Goal: Navigation & Orientation: Find specific page/section

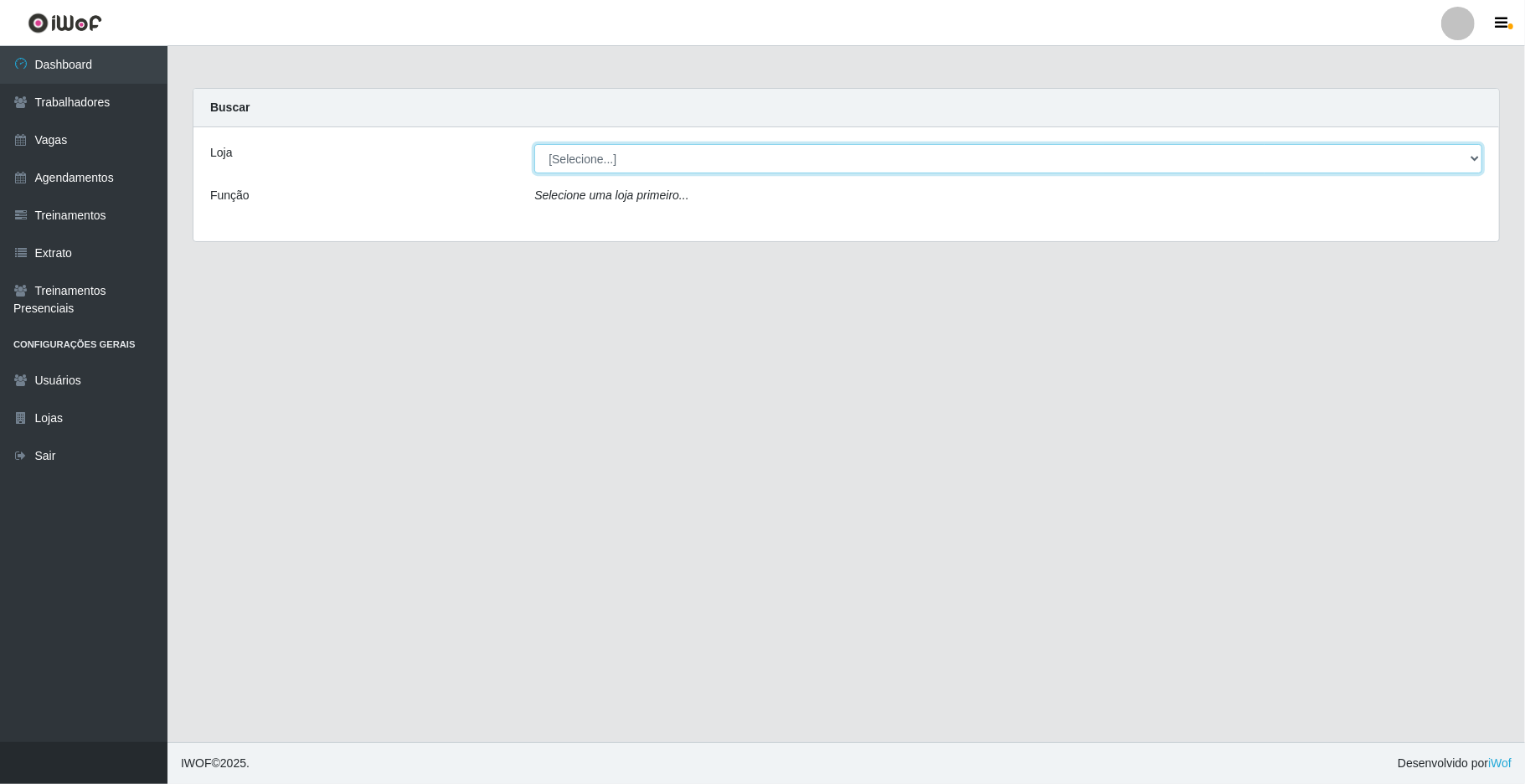
drag, startPoint x: 1461, startPoint y: 154, endPoint x: 1402, endPoint y: 151, distance: 59.1
click at [1153, 154] on select "[Selecione...] [GEOGRAPHIC_DATA]" at bounding box center [1009, 159] width 948 height 30
select select "65"
click at [534, 144] on select "[Selecione...] [GEOGRAPHIC_DATA]" at bounding box center [1009, 159] width 948 height 30
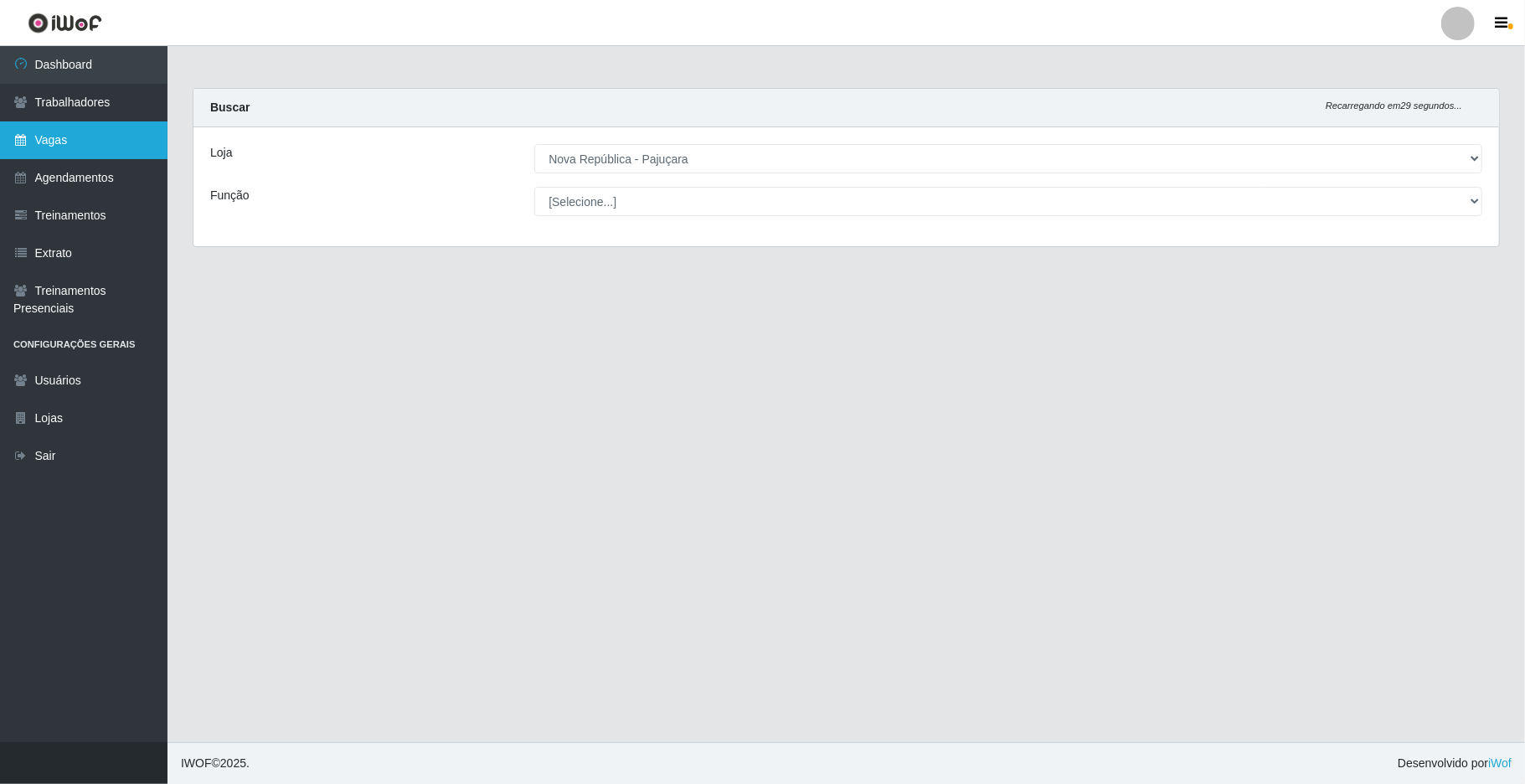
click at [88, 147] on link "Vagas" at bounding box center [83, 140] width 167 height 37
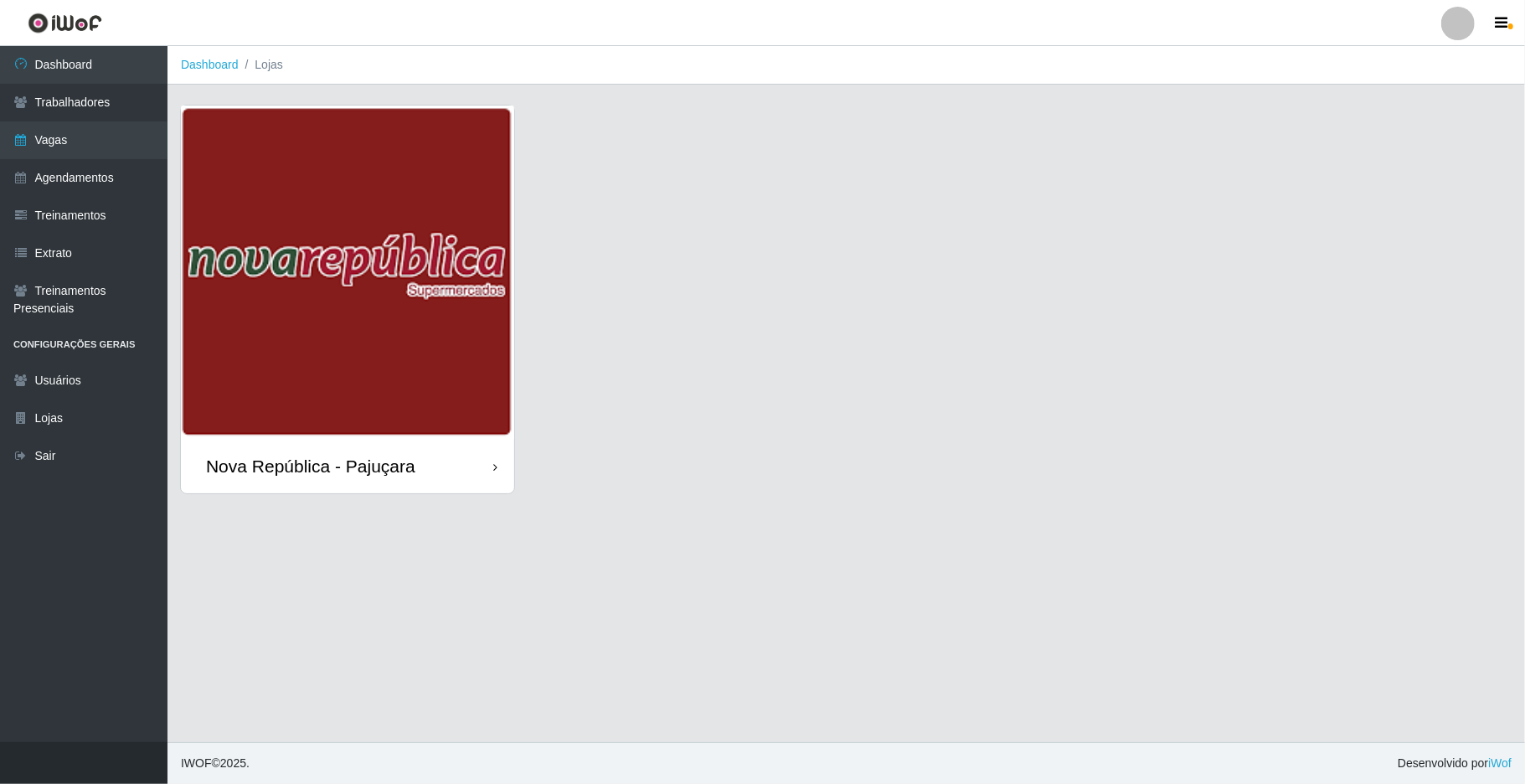
click at [355, 483] on div "Nova República - Pajuçara" at bounding box center [347, 466] width 334 height 54
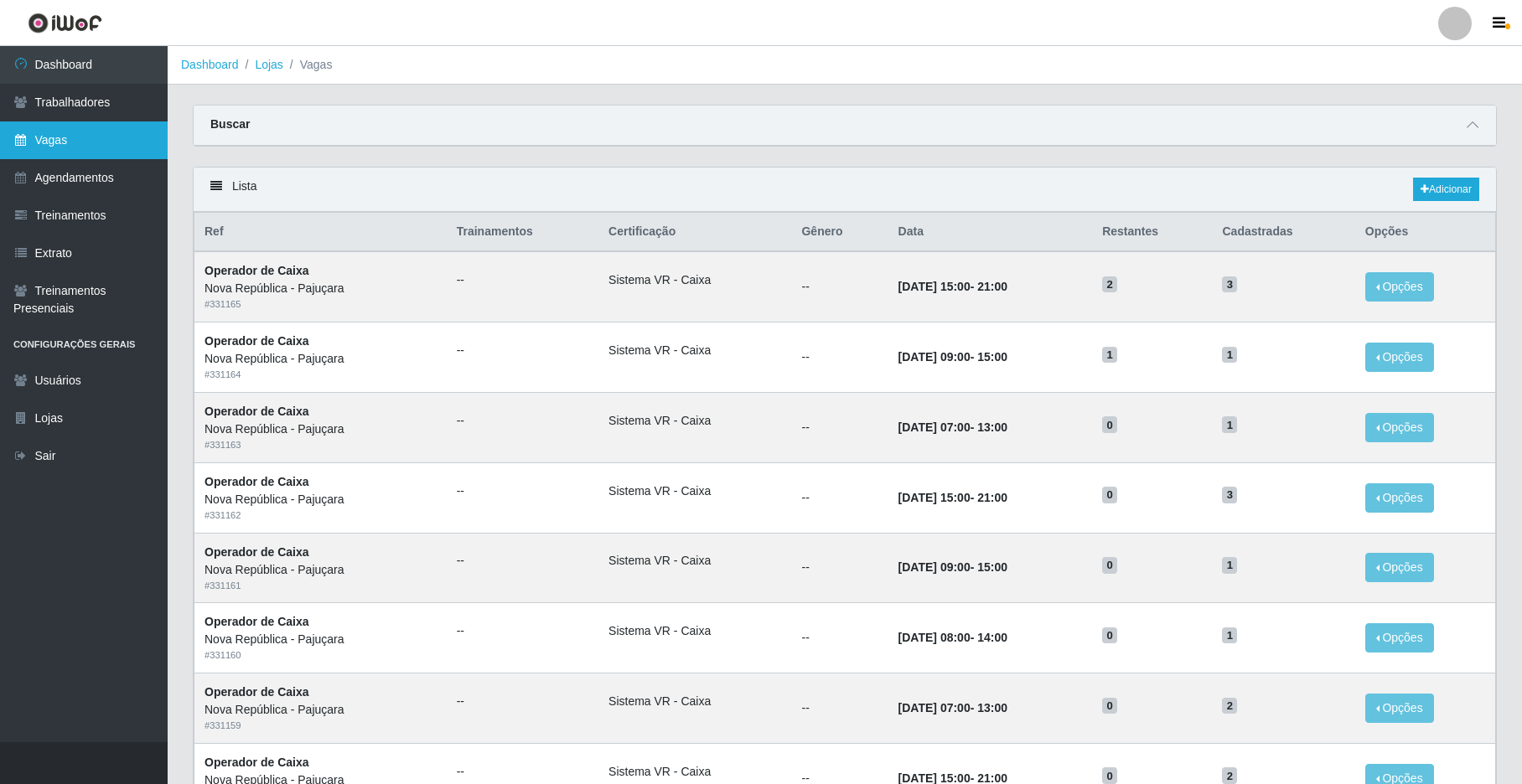
click at [119, 144] on link "Vagas" at bounding box center [83, 140] width 167 height 37
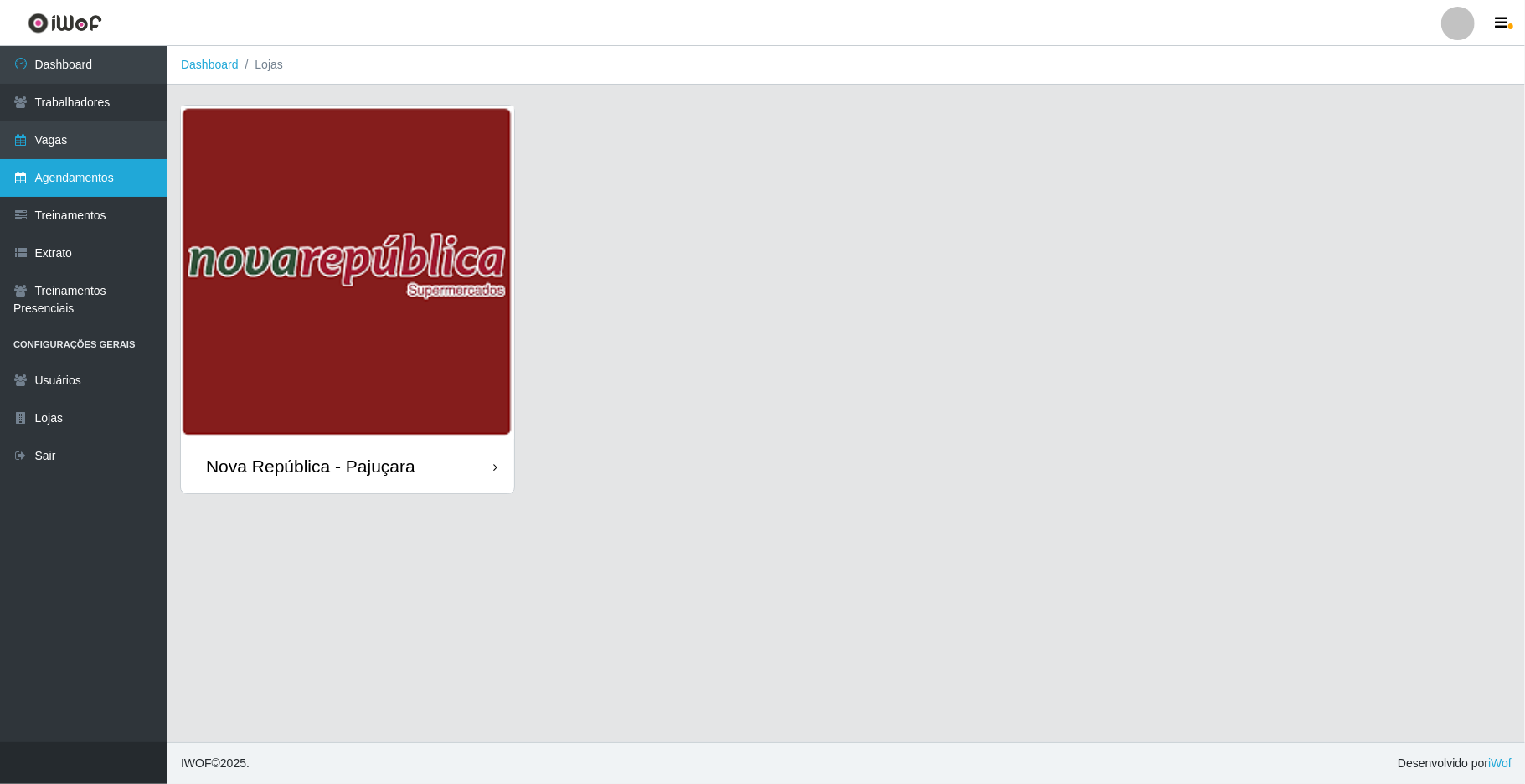
click at [112, 188] on link "Agendamentos" at bounding box center [83, 177] width 167 height 37
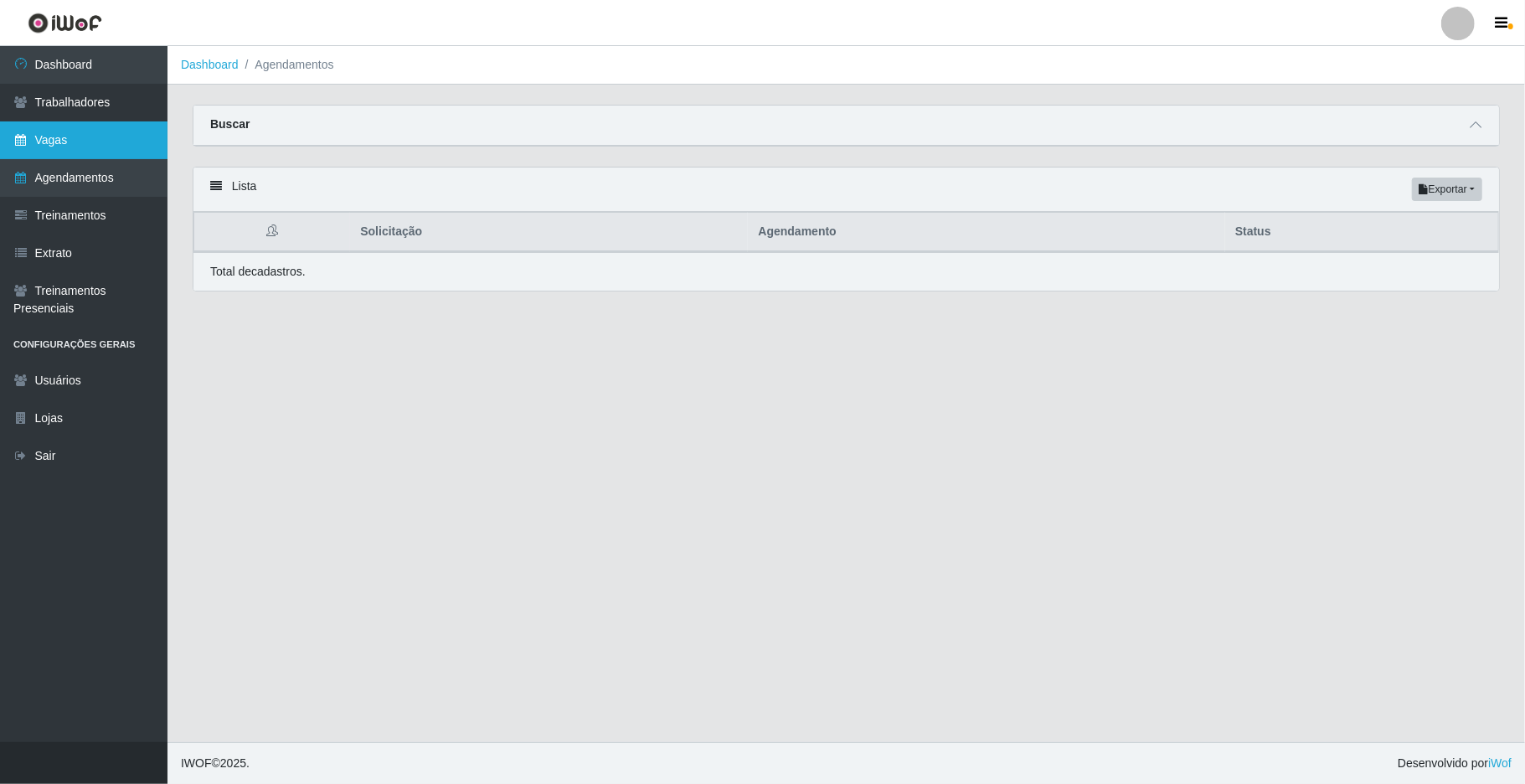
click at [116, 138] on link "Vagas" at bounding box center [83, 140] width 167 height 37
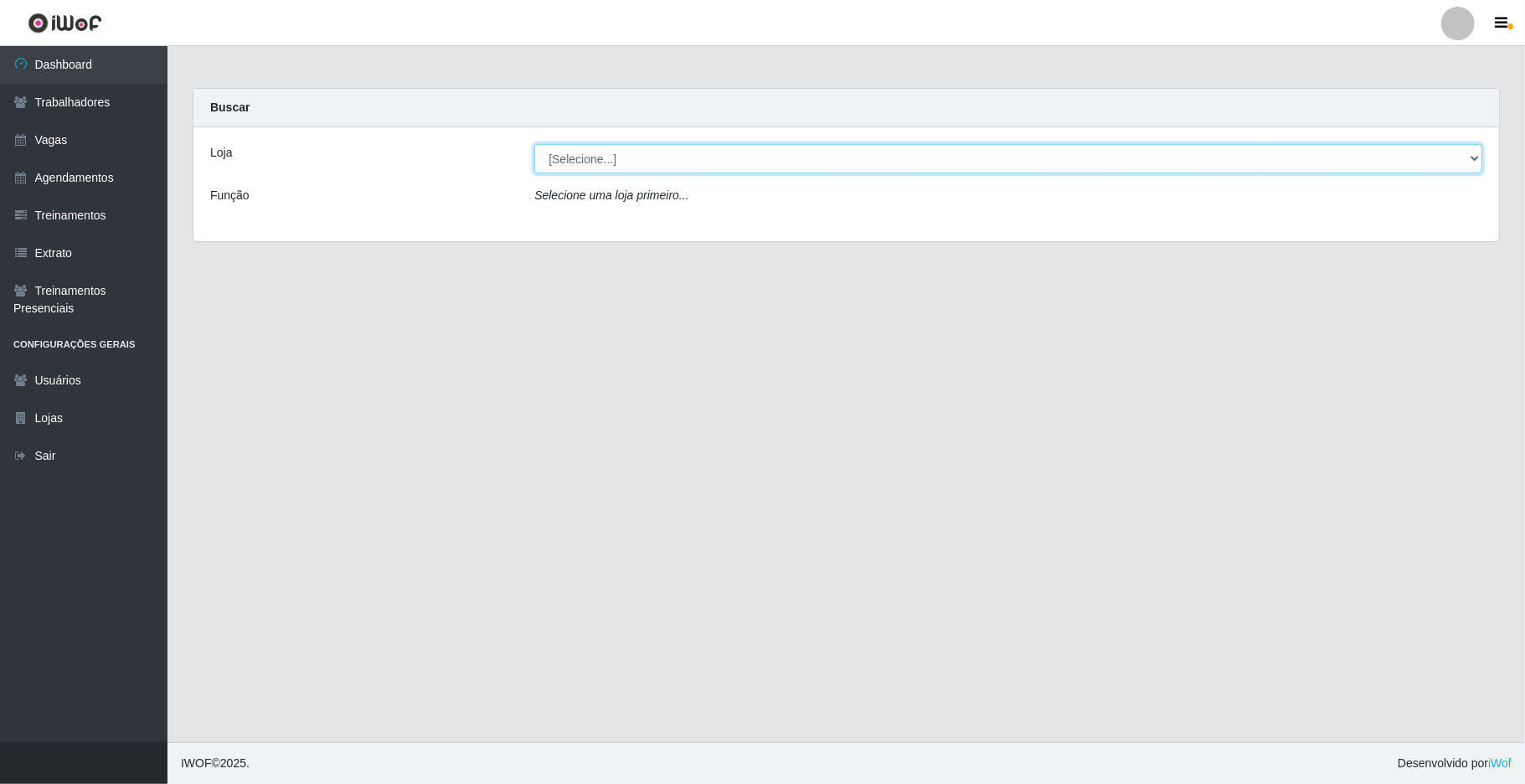
click at [1471, 156] on select "[Selecione...] [GEOGRAPHIC_DATA]" at bounding box center [1009, 159] width 948 height 30
select select "65"
click at [534, 144] on select "[Selecione...] [GEOGRAPHIC_DATA]" at bounding box center [1009, 159] width 948 height 30
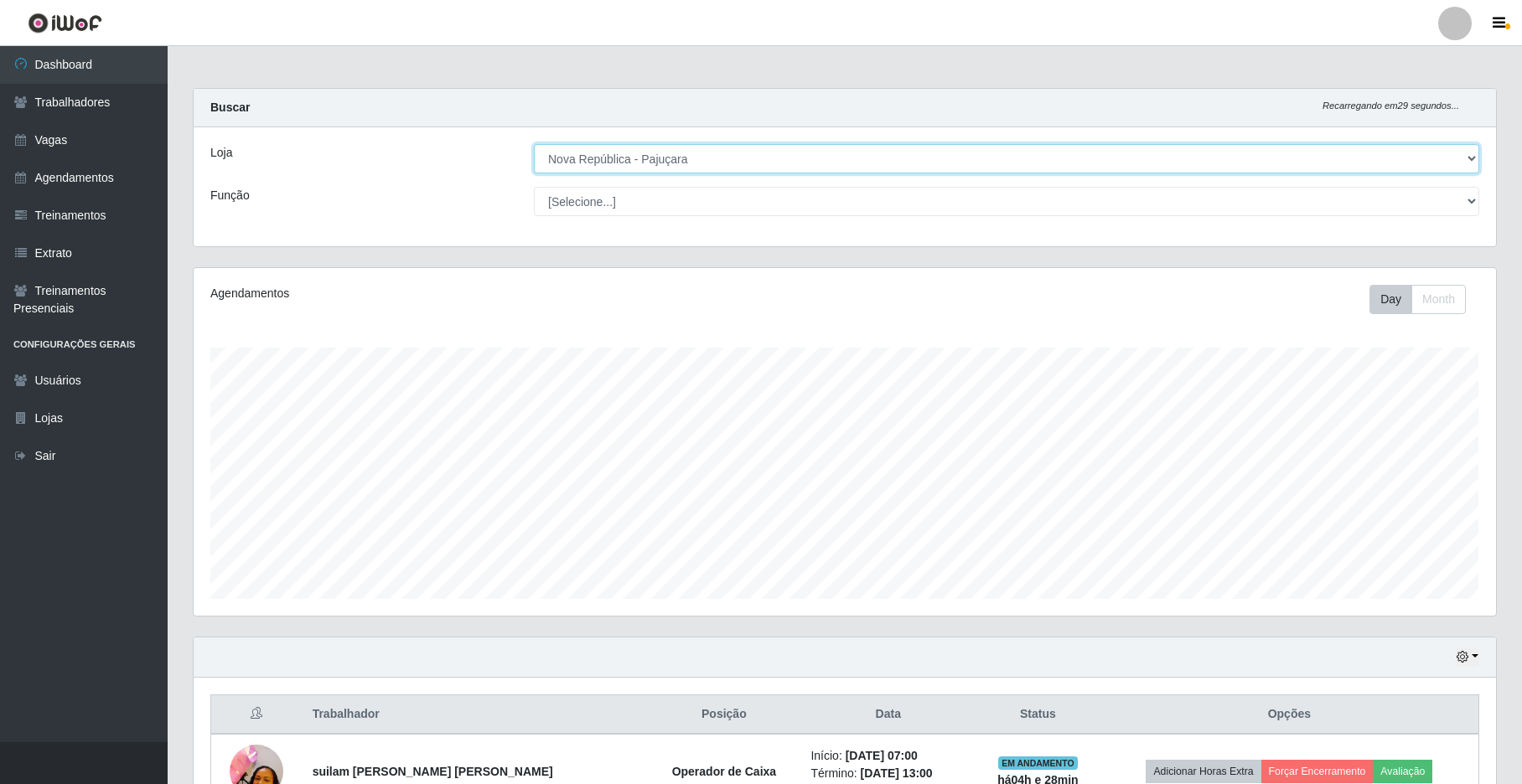
scroll to position [348, 1302]
click at [1473, 654] on button "button" at bounding box center [1467, 657] width 24 height 19
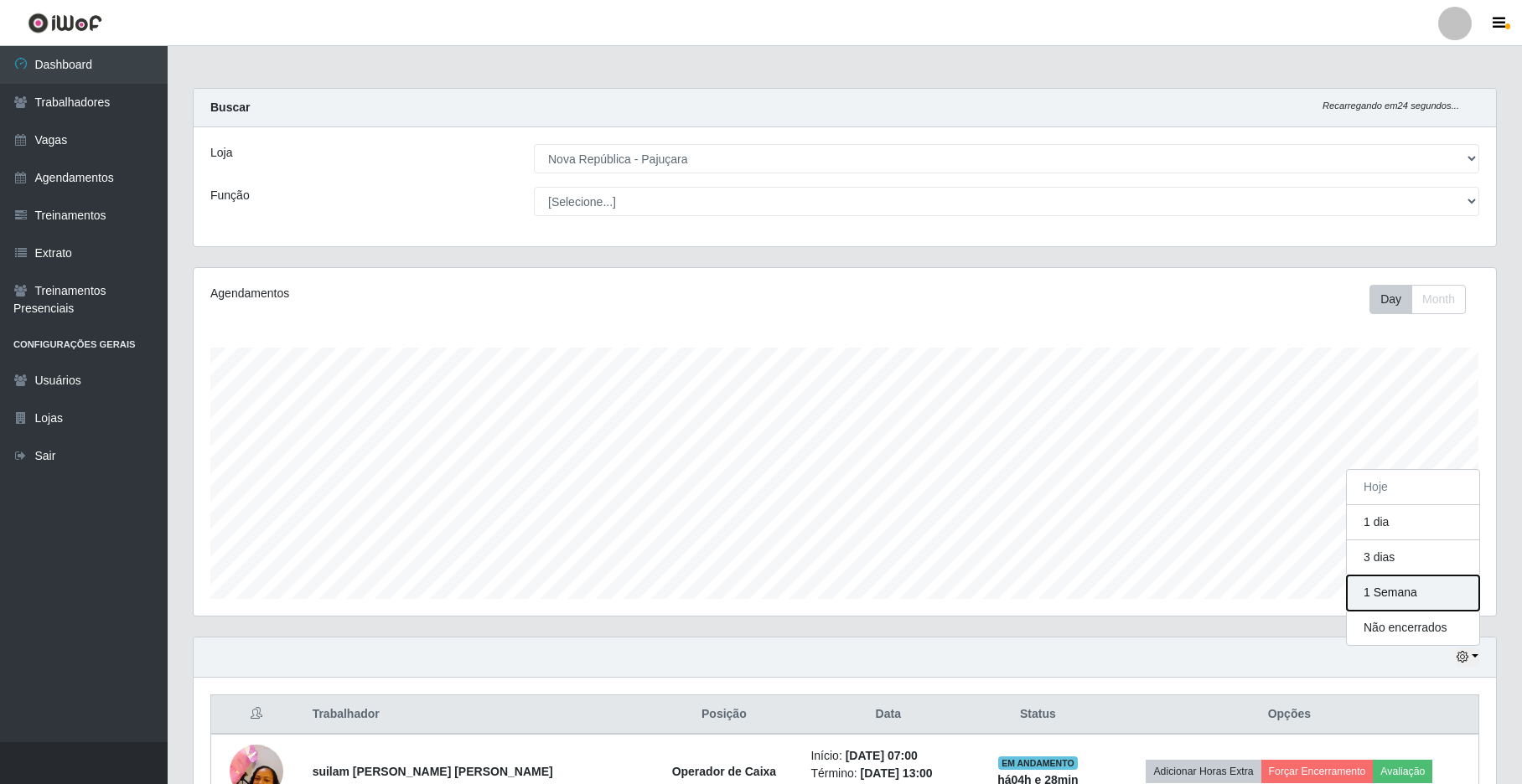
click at [1433, 590] on button "1 Semana" at bounding box center [1413, 593] width 132 height 35
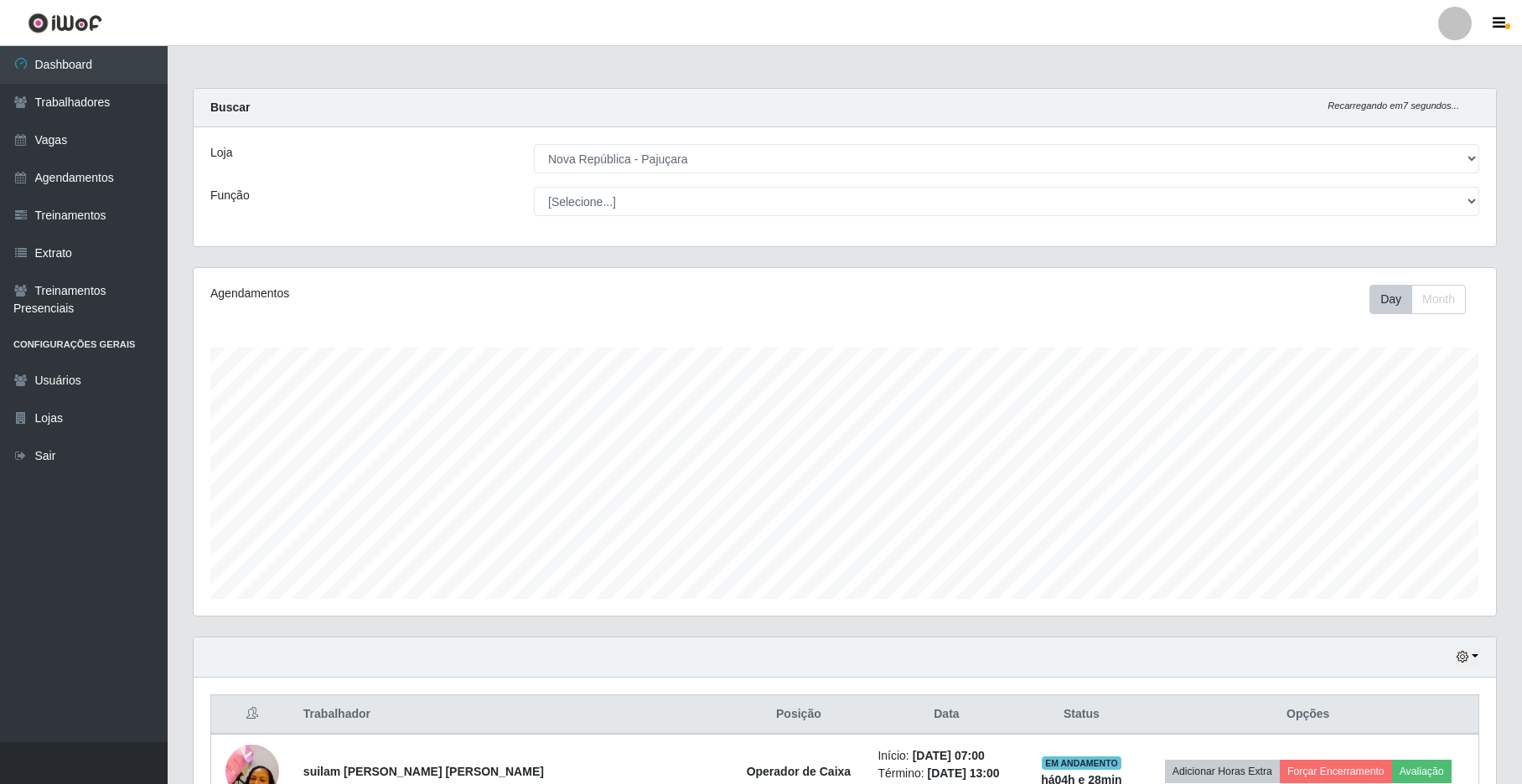
drag, startPoint x: 1520, startPoint y: 142, endPoint x: 1540, endPoint y: 258, distance: 117.7
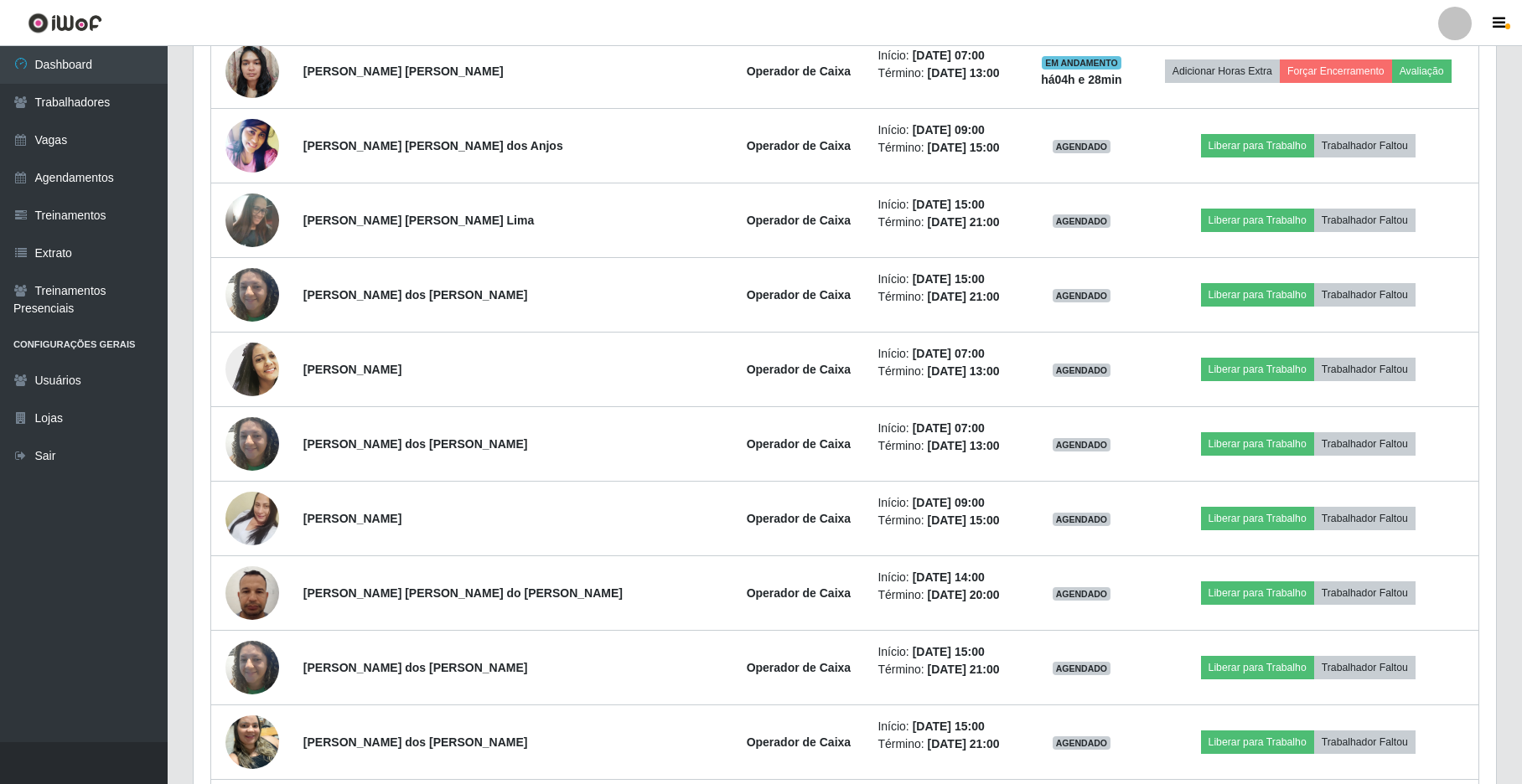
scroll to position [868, 0]
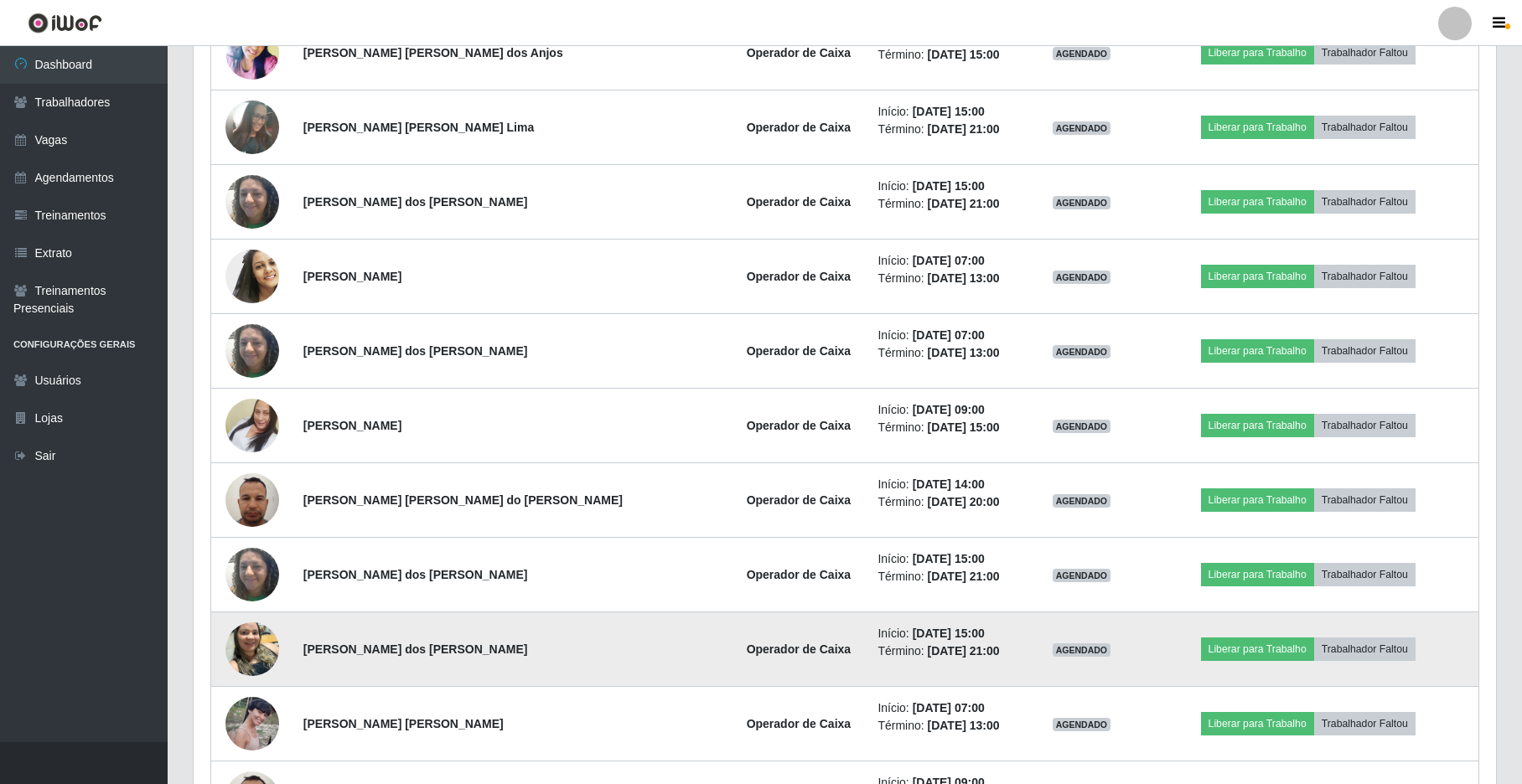
click at [254, 648] on img at bounding box center [253, 648] width 54 height 71
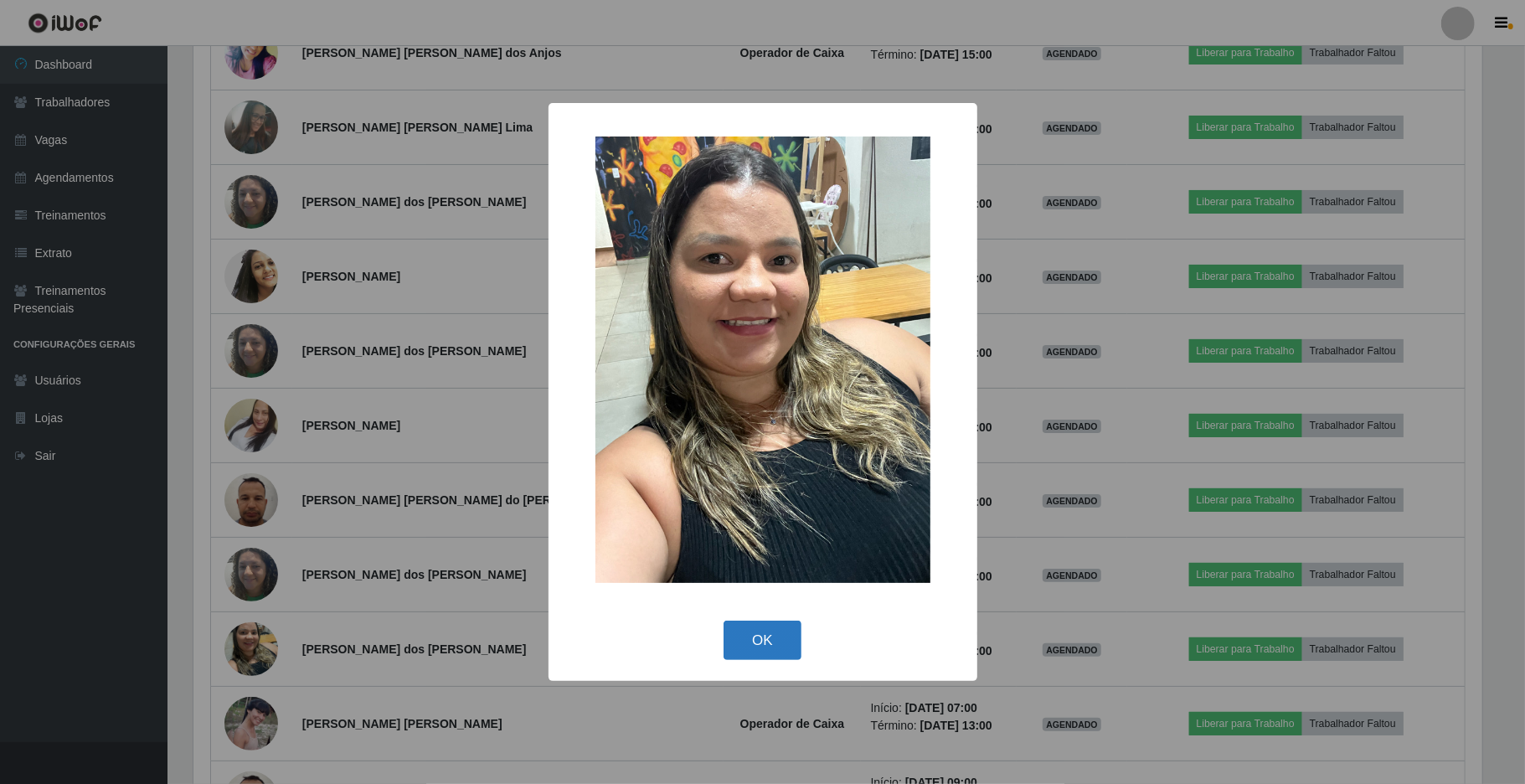
click at [773, 634] on button "OK" at bounding box center [762, 640] width 77 height 39
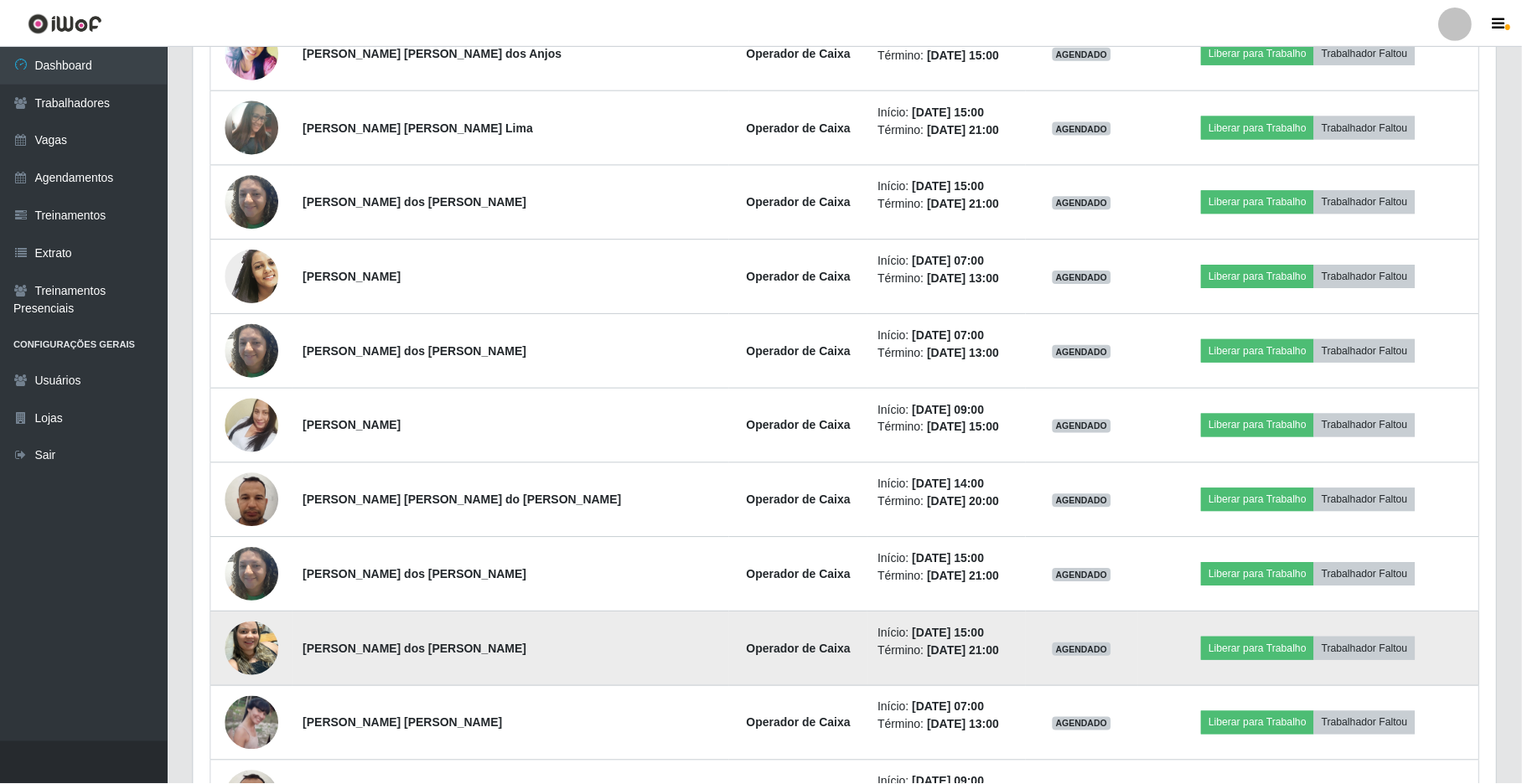
scroll to position [348, 1302]
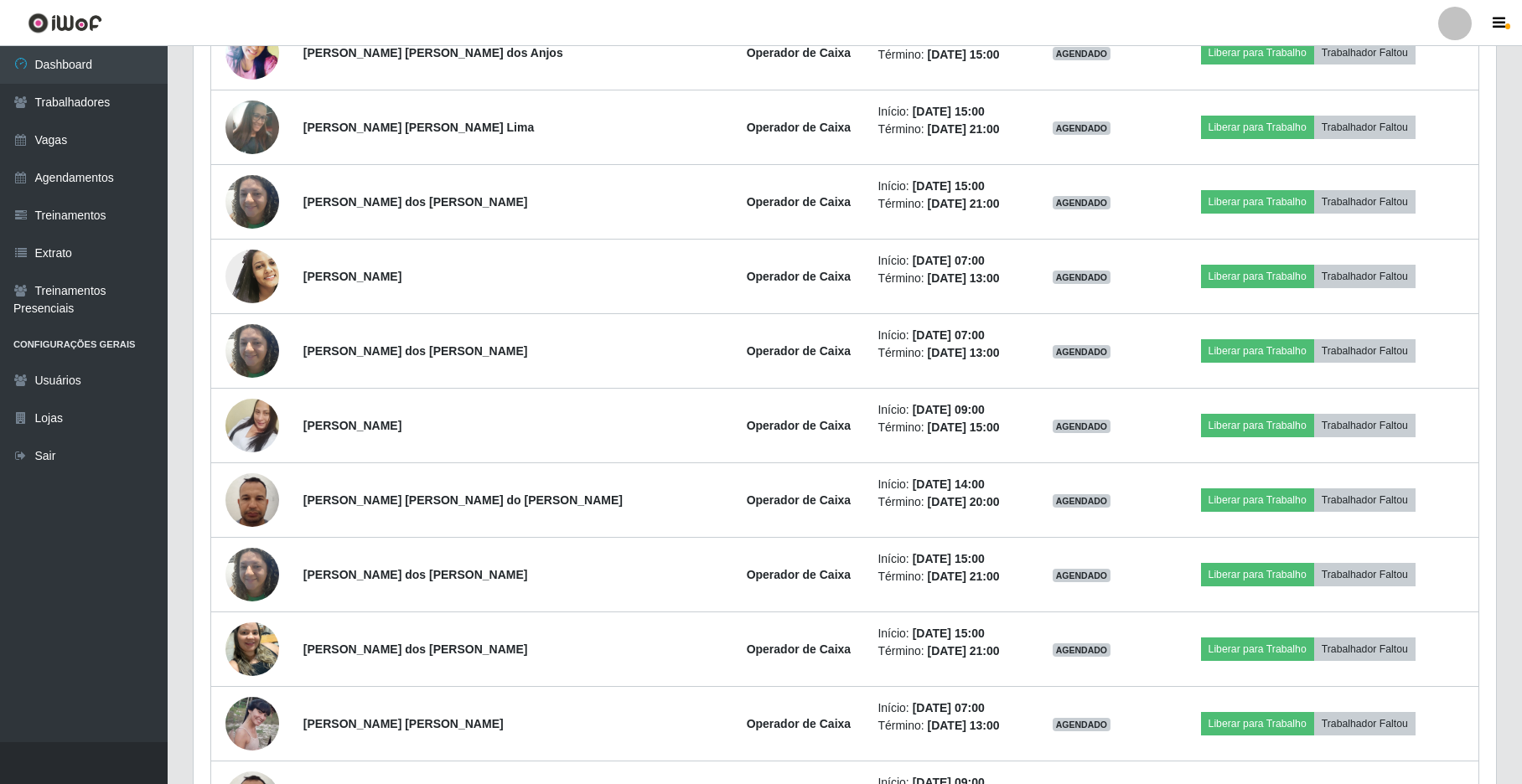
drag, startPoint x: 1520, startPoint y: 275, endPoint x: 1527, endPoint y: 205, distance: 70.3
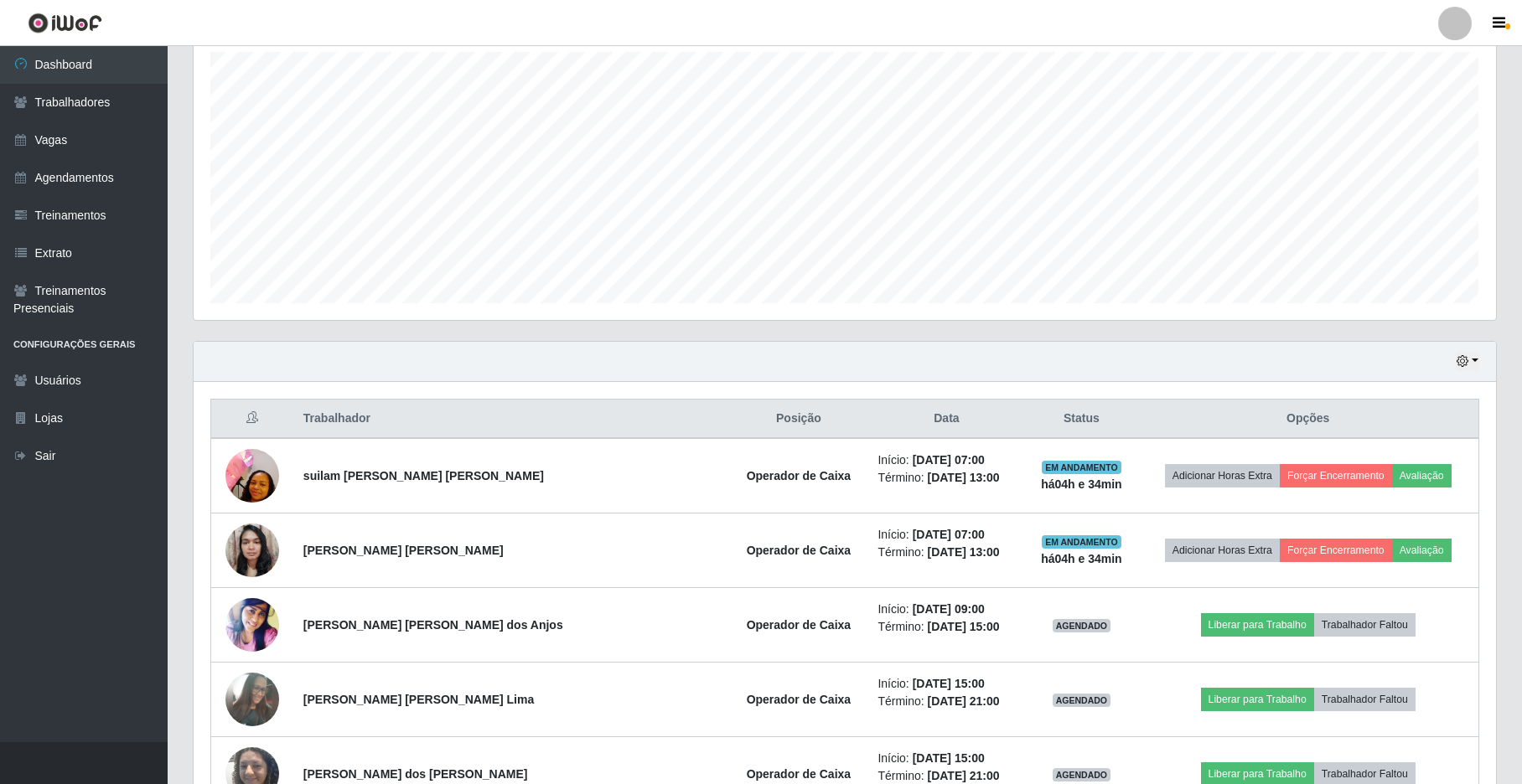
scroll to position [199, 0]
